Goal: Navigation & Orientation: Find specific page/section

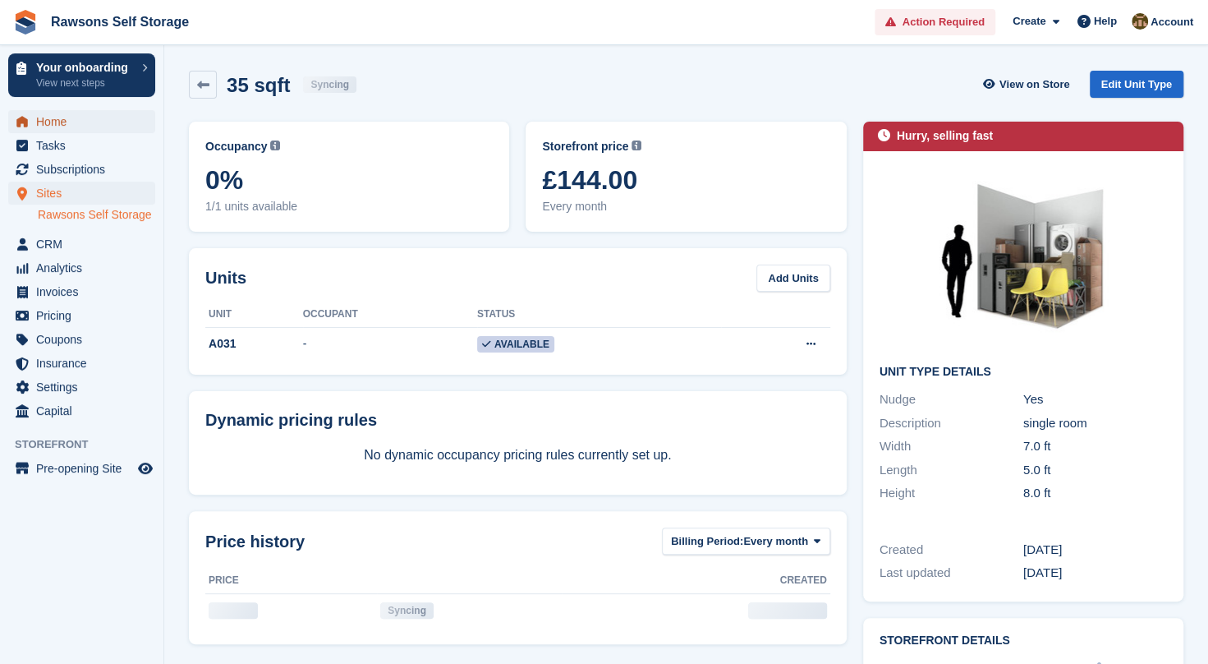
click at [48, 120] on span "Home" at bounding box center [85, 121] width 99 height 23
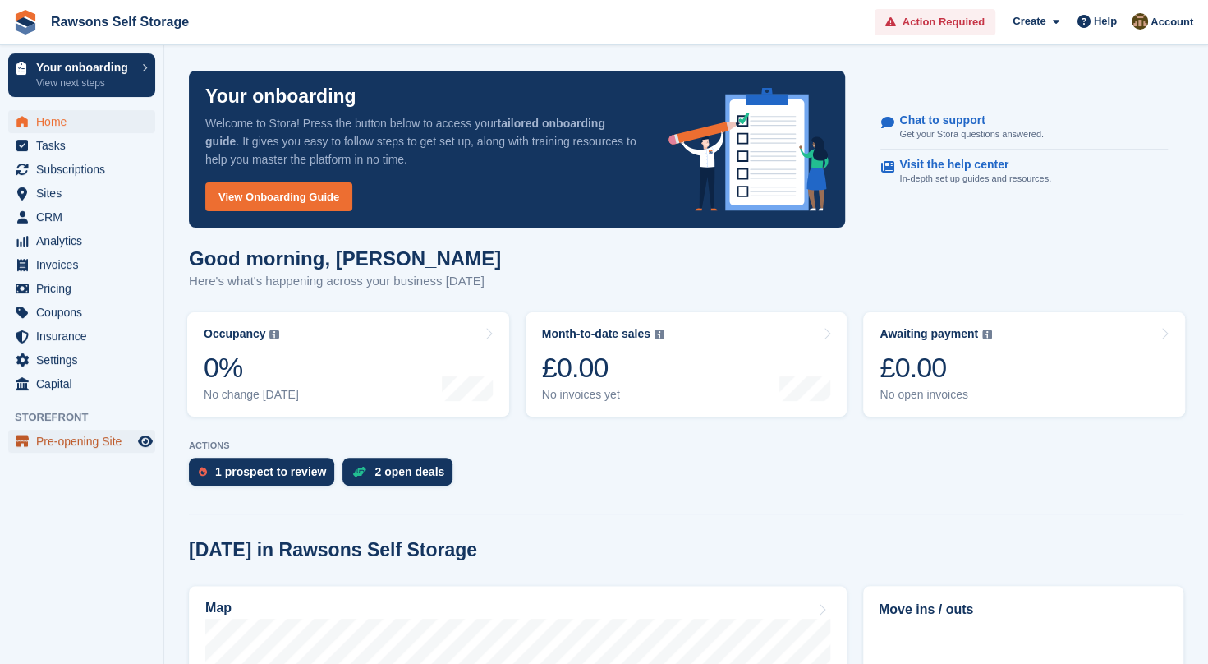
click at [67, 439] on span "Pre-opening Site" at bounding box center [85, 440] width 99 height 23
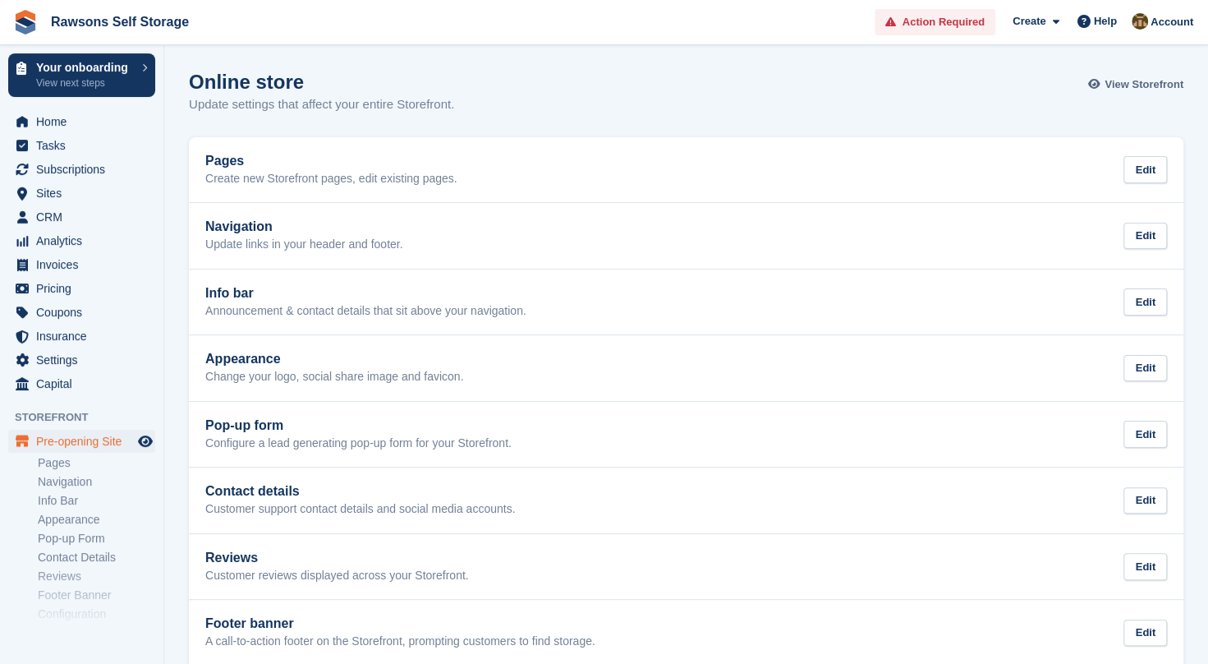
click at [1141, 83] on span "View Storefront" at bounding box center [1144, 84] width 79 height 16
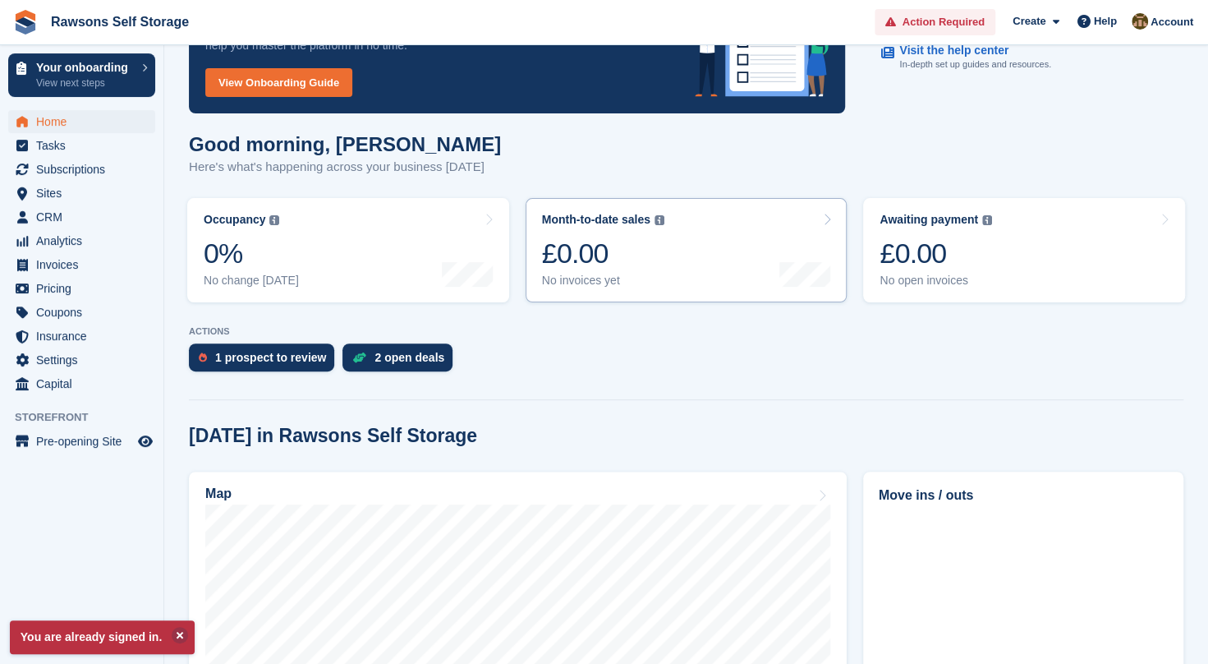
scroll to position [117, 0]
